Goal: Information Seeking & Learning: Find specific page/section

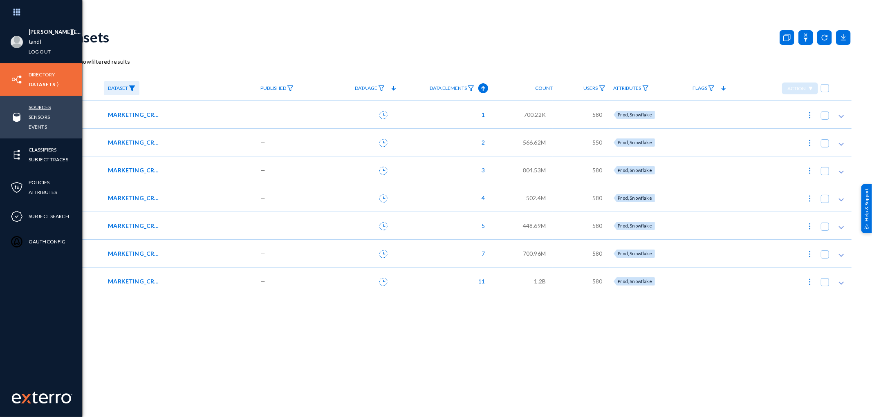
click at [39, 110] on link "Sources" at bounding box center [40, 107] width 22 height 9
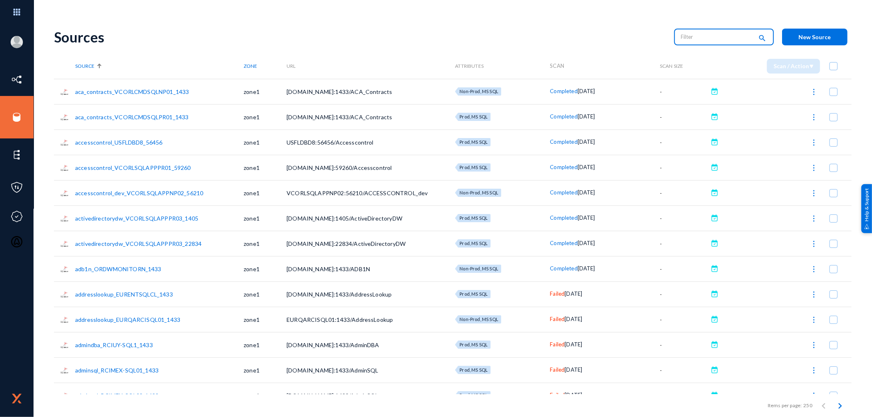
click at [696, 37] on input "text" at bounding box center [717, 37] width 72 height 12
type input "Failed"
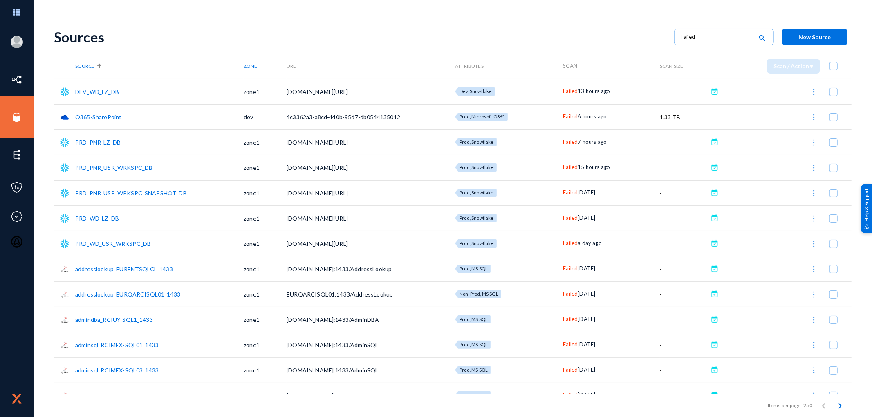
drag, startPoint x: 406, startPoint y: 415, endPoint x: 692, endPoint y: 385, distance: 287.2
click at [692, 385] on td "-" at bounding box center [684, 395] width 48 height 25
click at [836, 407] on icon "Next page" at bounding box center [839, 405] width 11 height 11
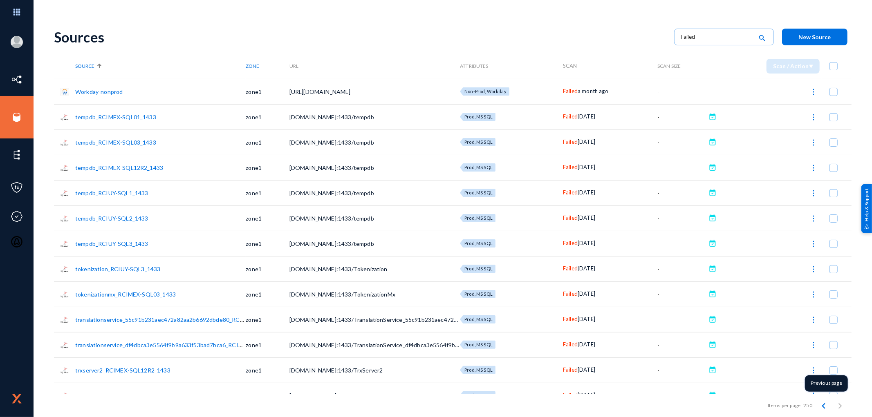
click at [822, 406] on icon "Previous page" at bounding box center [823, 405] width 11 height 11
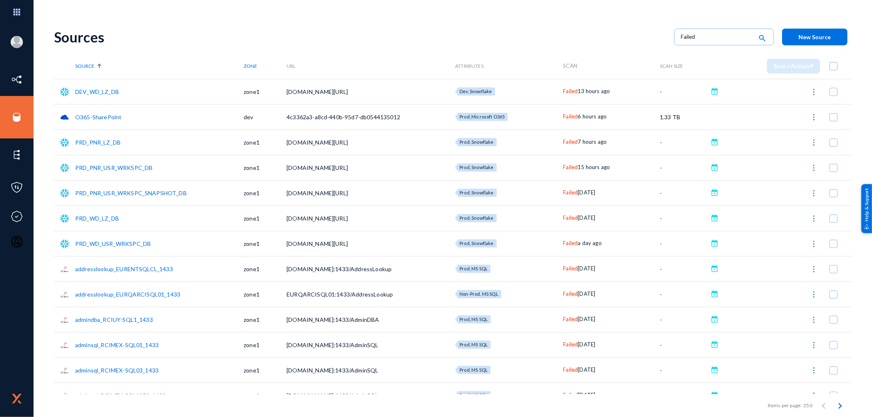
click at [78, 226] on td "PRD_WD_LZ_DB" at bounding box center [159, 218] width 168 height 25
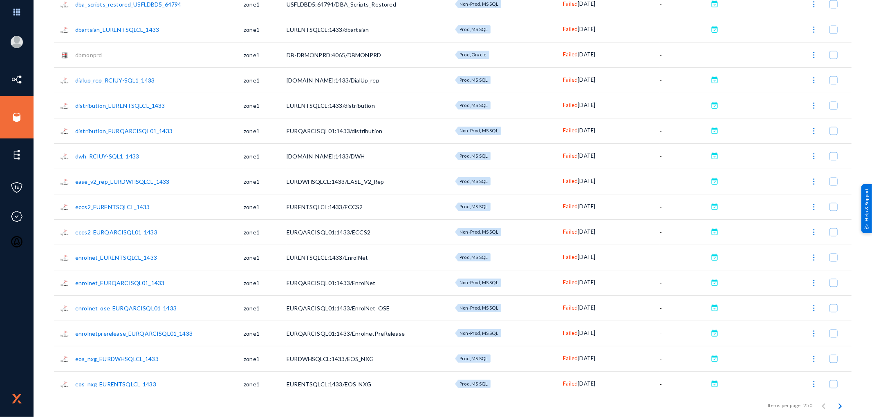
scroll to position [1134, 0]
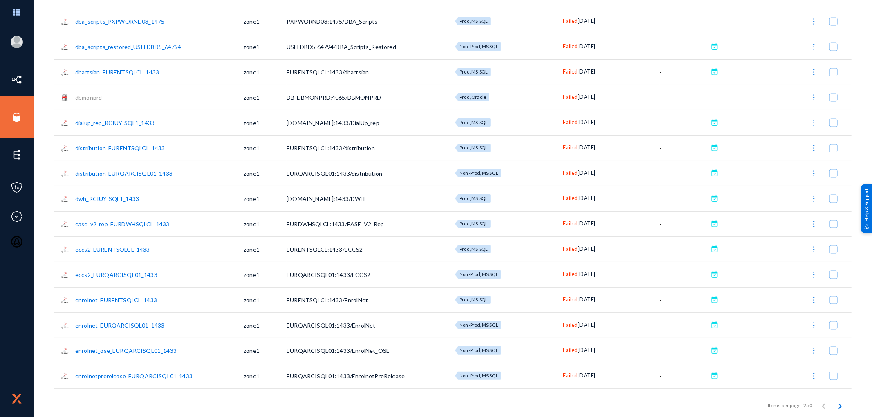
drag, startPoint x: 106, startPoint y: 95, endPoint x: 76, endPoint y: 97, distance: 30.3
click at [76, 97] on td "dbmonprd" at bounding box center [159, 97] width 168 height 25
copy link "dbmonprd"
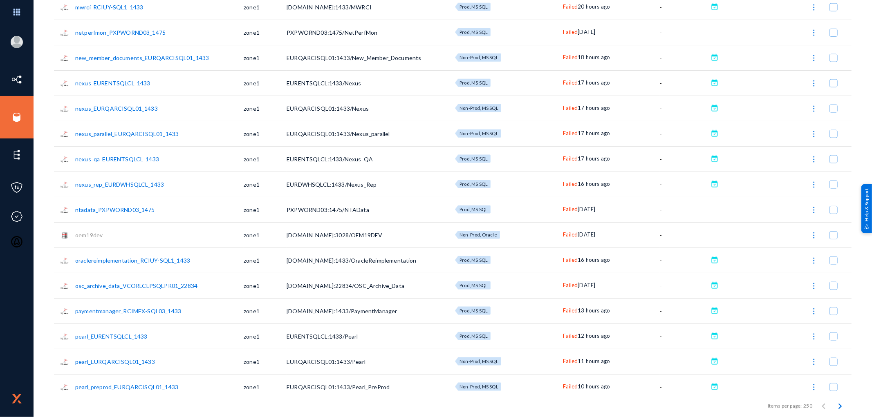
scroll to position [3517, 0]
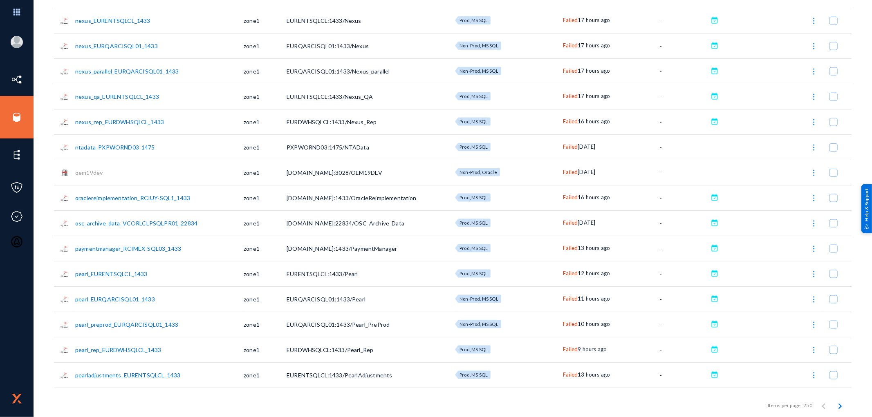
click at [858, 244] on div "[PERSON_NAME][EMAIL_ADDRESS][DOMAIN_NAME] tandl Log out Directory Datasets Sour…" at bounding box center [436, 208] width 872 height 417
click at [104, 173] on td "oem19dev" at bounding box center [159, 172] width 168 height 25
click at [90, 177] on td "oem19dev" at bounding box center [159, 172] width 168 height 25
copy link "oem19dev"
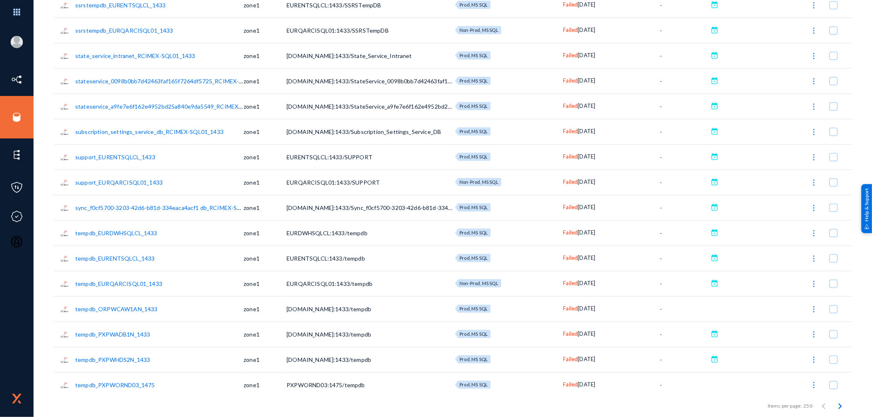
scroll to position [6018, 0]
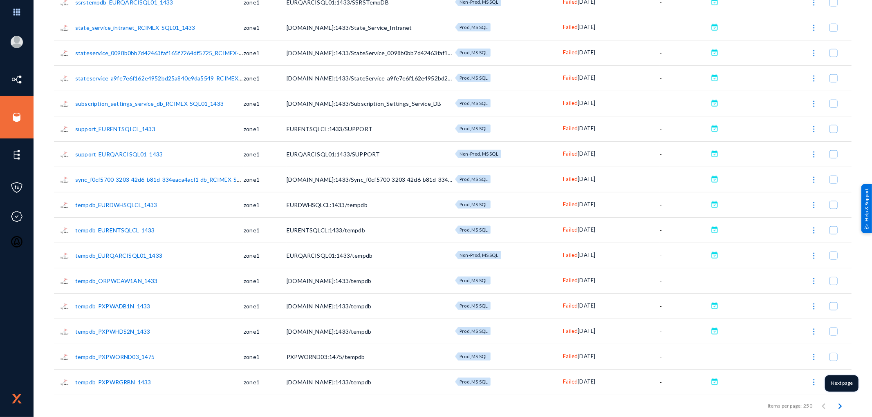
click at [835, 409] on icon "Next page" at bounding box center [839, 405] width 11 height 11
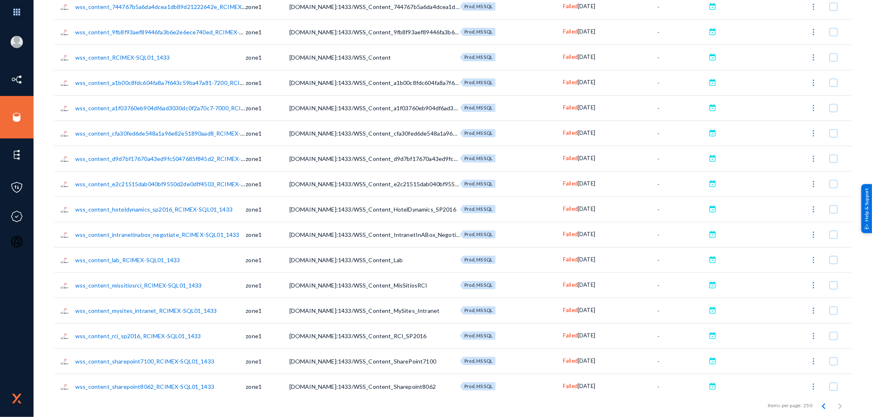
scroll to position [1211, 0]
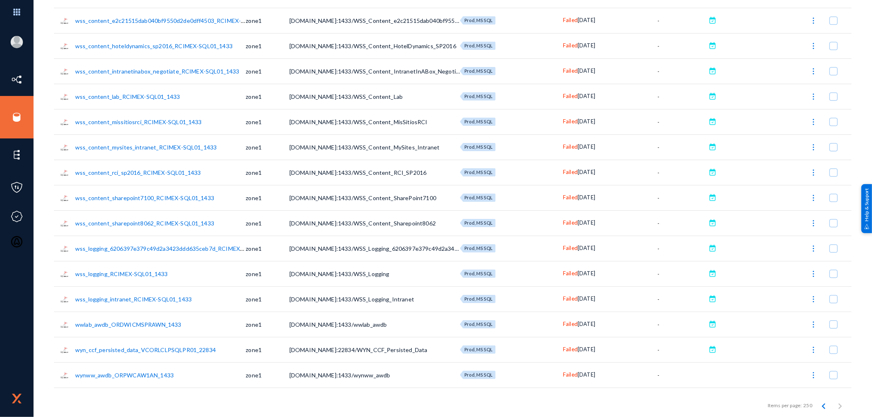
drag, startPoint x: 868, startPoint y: 374, endPoint x: 875, endPoint y: 352, distance: 23.1
click at [871, 352] on html "[PERSON_NAME][EMAIL_ADDRESS][DOMAIN_NAME] tandl Log out Directory Datasets Sour…" at bounding box center [436, 208] width 872 height 417
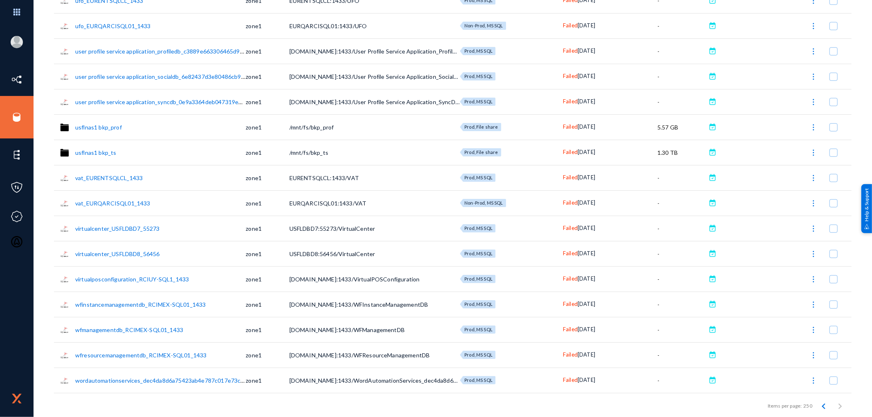
scroll to position [569, 0]
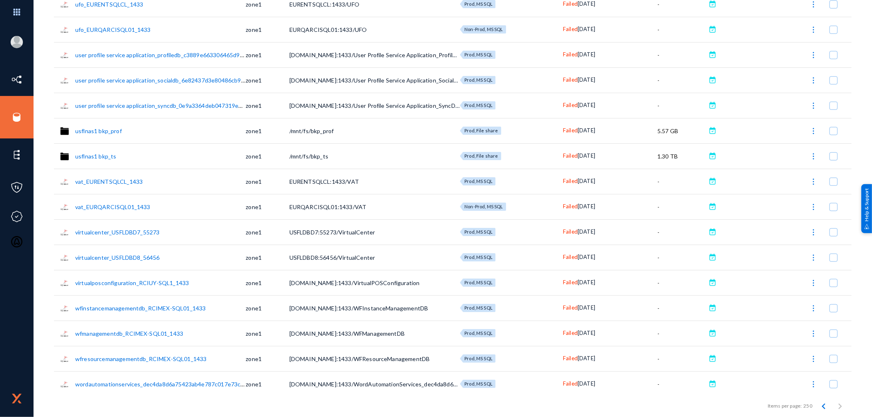
drag, startPoint x: 132, startPoint y: 131, endPoint x: 75, endPoint y: 132, distance: 56.4
click at [75, 132] on td "usflnas1 bkp_prof" at bounding box center [160, 130] width 170 height 25
copy link "usflnas1 bkp_prof"
drag, startPoint x: 495, startPoint y: 132, endPoint x: 471, endPoint y: 130, distance: 24.2
click at [471, 130] on div "Prod, File share" at bounding box center [511, 131] width 103 height 8
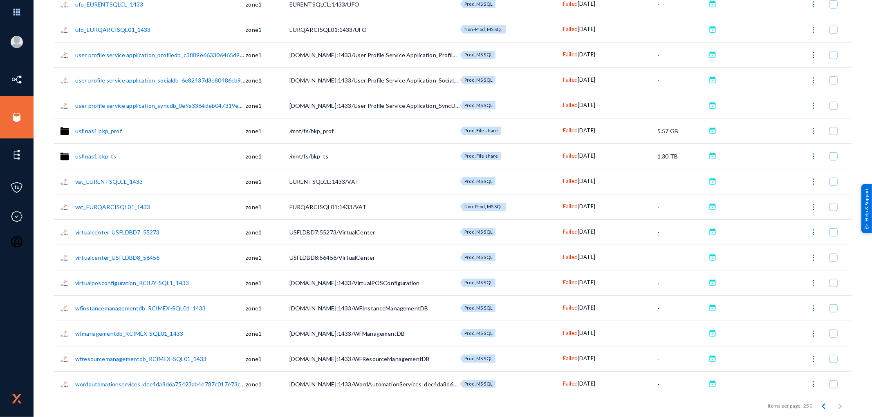
click at [508, 129] on div "Prod, File share" at bounding box center [511, 131] width 103 height 8
drag, startPoint x: 505, startPoint y: 132, endPoint x: 459, endPoint y: 133, distance: 45.4
click at [460, 133] on div "Prod, File share" at bounding box center [511, 131] width 103 height 8
click at [460, 133] on div "Prod, File share" at bounding box center [480, 131] width 41 height 8
checkbox input "true"
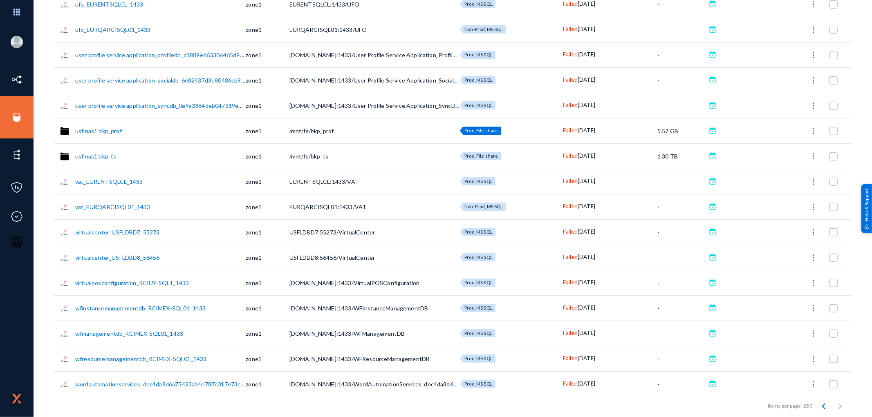
checkbox input "true"
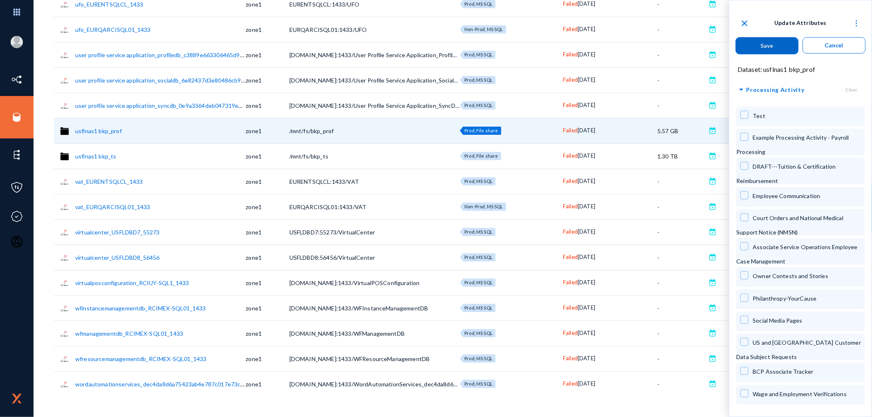
copy span "Prod, File share"
checkbox input "false"
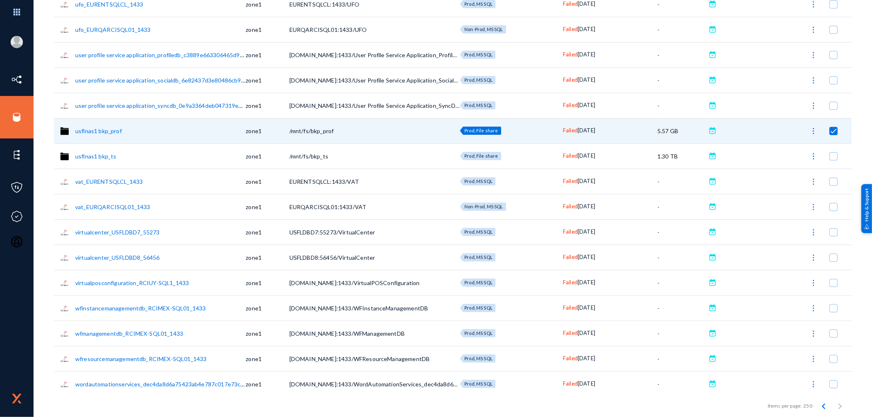
drag, startPoint x: 122, startPoint y: 156, endPoint x: 75, endPoint y: 160, distance: 46.8
click at [75, 160] on td "usflnas1 bkp_ts" at bounding box center [160, 155] width 170 height 25
copy link "usflnas1 bkp_ts"
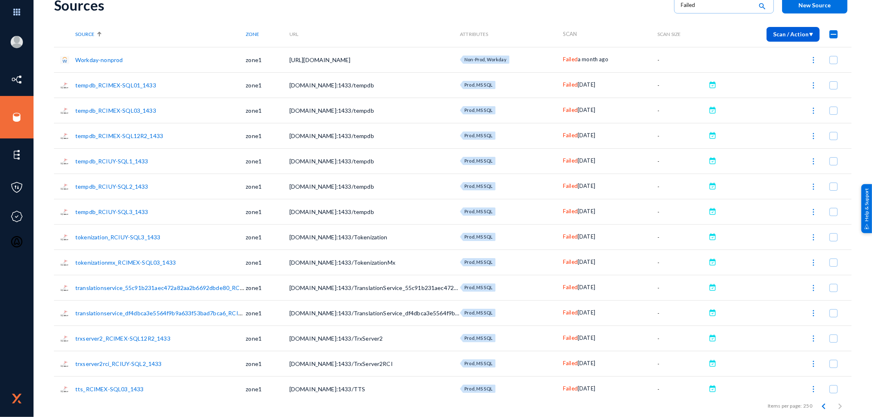
scroll to position [0, 0]
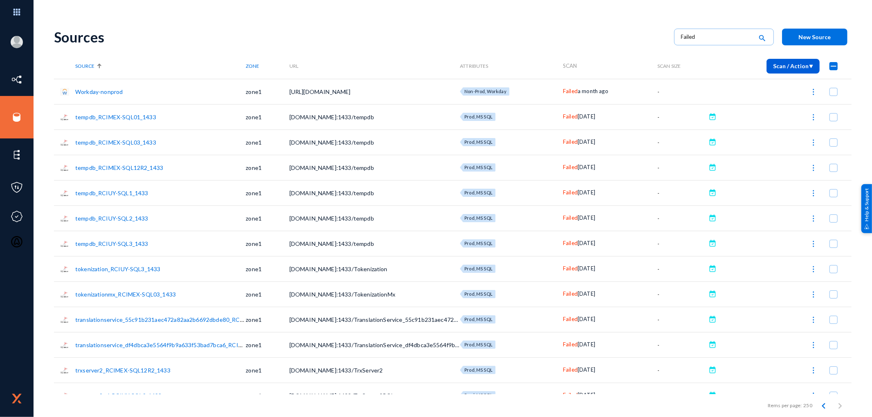
drag, startPoint x: 132, startPoint y: 94, endPoint x: 76, endPoint y: 94, distance: 55.6
click at [76, 94] on td "Workday-nonprod" at bounding box center [160, 91] width 170 height 25
copy link "Workday-nonprod"
drag, startPoint x: 509, startPoint y: 93, endPoint x: 456, endPoint y: 94, distance: 52.3
click at [456, 94] on tr "Workday-nonprod zone1 [URL][DOMAIN_NAME] Non-Prod, Workday Failed a month ago -" at bounding box center [452, 91] width 797 height 25
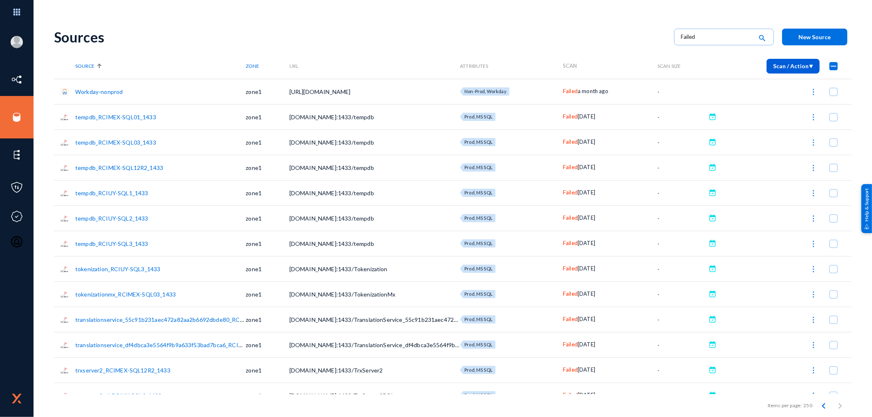
copy tr "Non-Prod, Workday"
click at [820, 403] on icon "Previous page" at bounding box center [823, 405] width 11 height 11
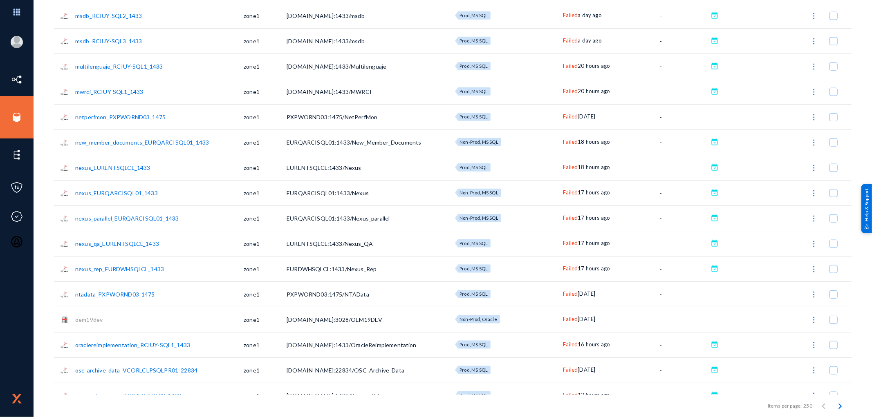
scroll to position [3419, 0]
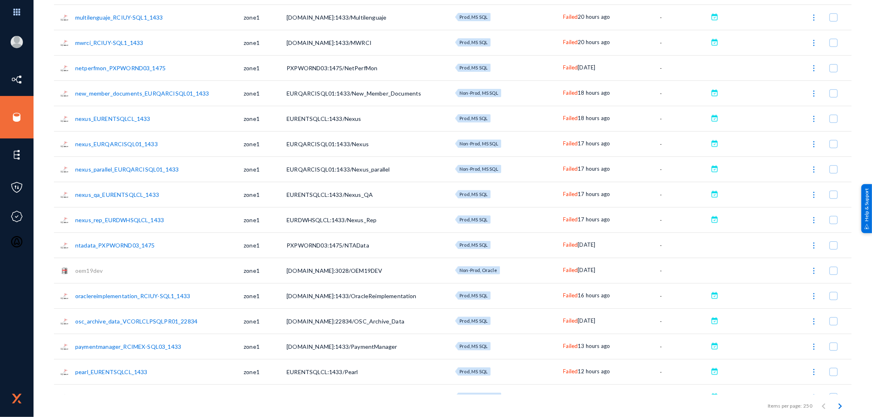
click at [103, 271] on td "oem19dev" at bounding box center [159, 270] width 168 height 25
drag, startPoint x: 104, startPoint y: 271, endPoint x: 76, endPoint y: 272, distance: 28.2
click at [76, 272] on td "oem19dev" at bounding box center [159, 270] width 168 height 25
copy link "oem19dev"
drag, startPoint x: 500, startPoint y: 269, endPoint x: 480, endPoint y: 269, distance: 20.0
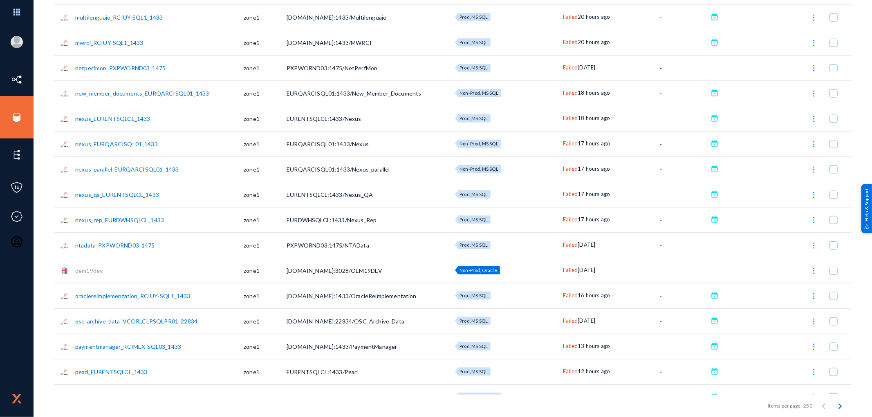
click at [480, 269] on div "Non-Prod, Oracle" at bounding box center [509, 270] width 108 height 8
copy tr "Non-Prod, Oracle"
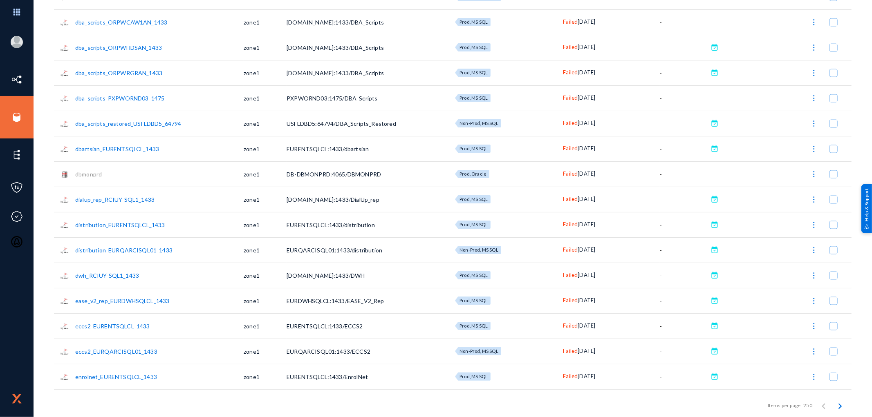
scroll to position [1016, 0]
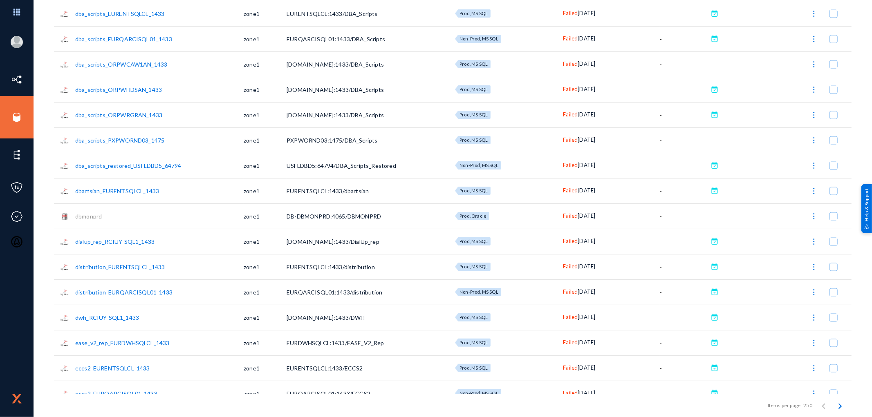
click at [111, 217] on td "dbmonprd" at bounding box center [159, 216] width 168 height 25
drag, startPoint x: 111, startPoint y: 217, endPoint x: 81, endPoint y: 214, distance: 30.0
click at [81, 214] on td "dbmonprd" at bounding box center [159, 216] width 168 height 25
click at [78, 214] on link "dbmonprd" at bounding box center [88, 216] width 27 height 7
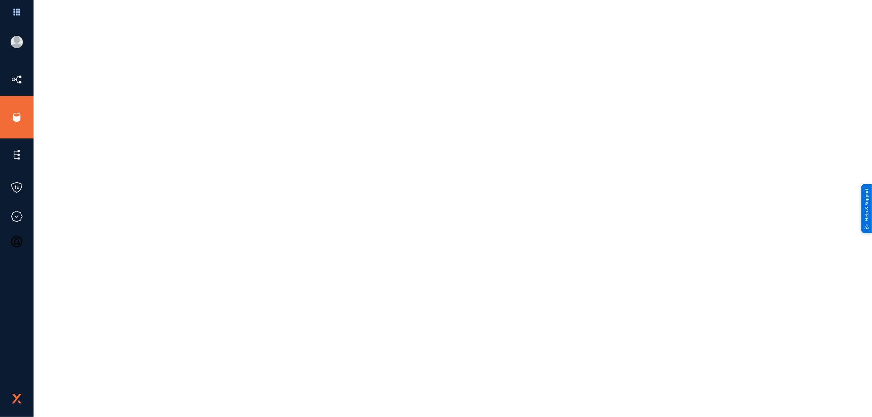
click at [75, 214] on div at bounding box center [452, 218] width 797 height 397
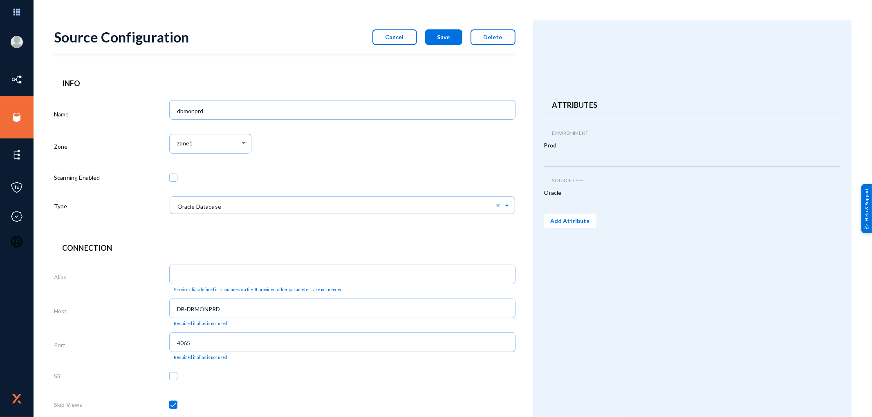
click at [73, 214] on div "Type" at bounding box center [111, 208] width 115 height 29
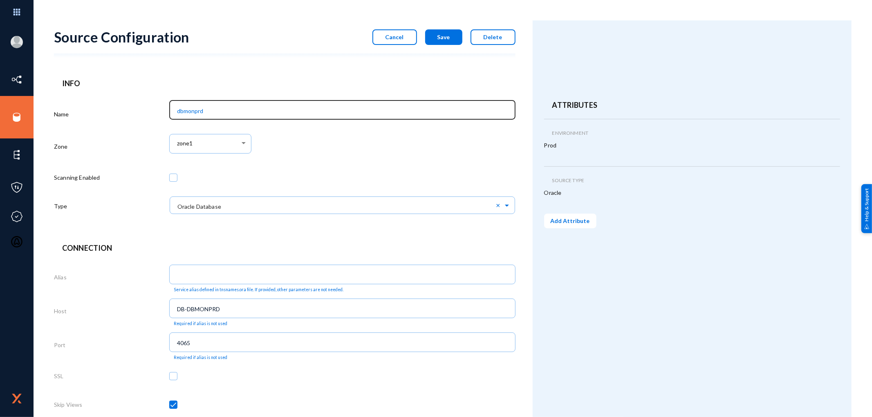
click at [189, 109] on input "dbmonprd" at bounding box center [344, 110] width 334 height 7
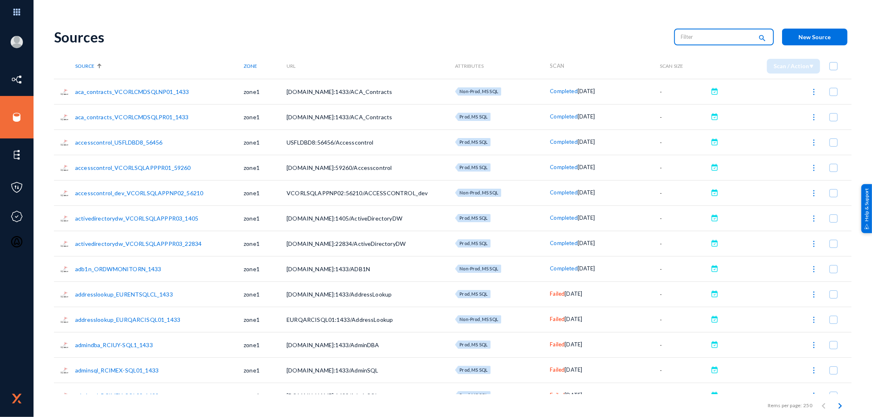
click at [698, 38] on input "text" at bounding box center [717, 37] width 72 height 12
type input "Failed"
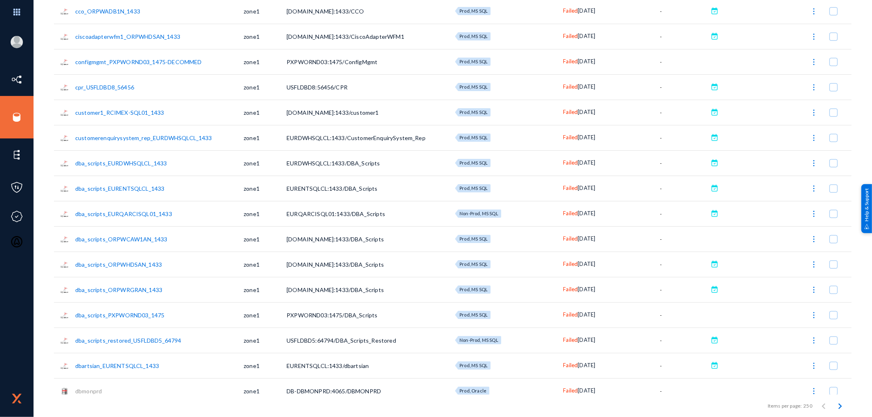
scroll to position [932, 0]
